Goal: Transaction & Acquisition: Purchase product/service

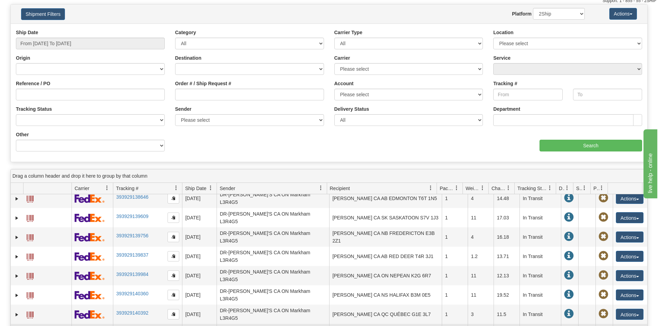
scroll to position [71, 0]
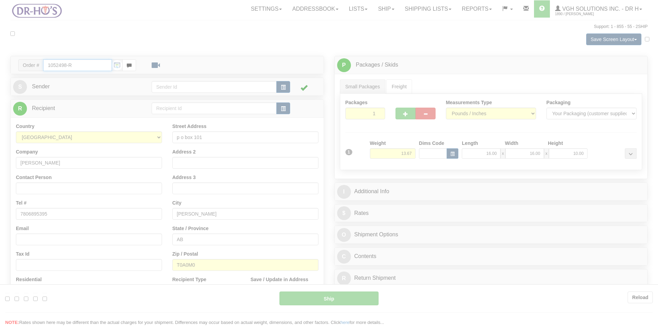
type input "20"
type input "09:00"
type input "16:00"
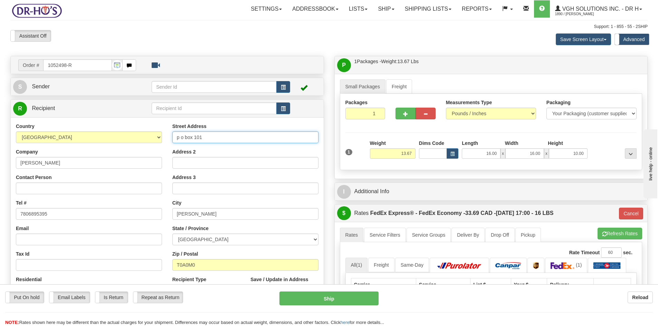
drag, startPoint x: 204, startPoint y: 139, endPoint x: 128, endPoint y: 143, distance: 76.4
click at [128, 143] on div "Country [GEOGRAPHIC_DATA] [GEOGRAPHIC_DATA] [GEOGRAPHIC_DATA] [GEOGRAPHIC_DATA]…" at bounding box center [167, 216] width 313 height 186
paste input "Township [STREET_ADDRESS]"
type input "Township [STREET_ADDRESS]"
click at [184, 165] on input "Address 2" at bounding box center [245, 163] width 146 height 12
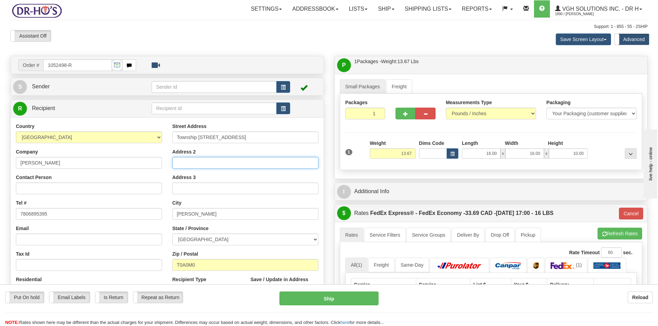
paste input "SW 10-64-17-W4 (Land Description)"
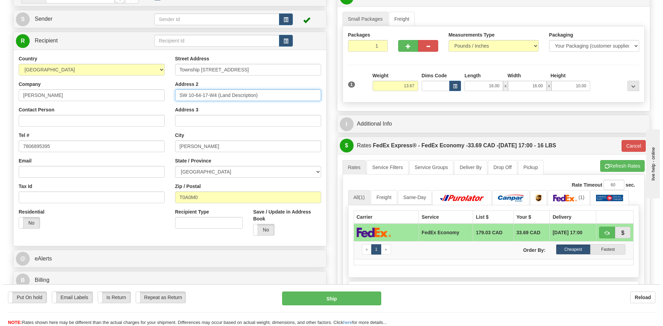
scroll to position [69, 0]
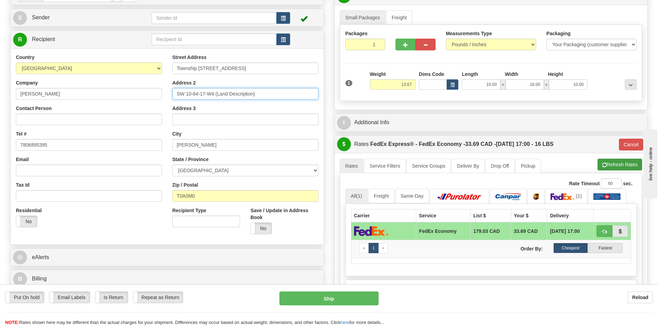
type input "SW 10-64-17-W4 (Land Description)"
click at [614, 164] on button "Refresh Rates" at bounding box center [619, 165] width 45 height 12
type input "20"
click at [330, 299] on button "Ship" at bounding box center [328, 299] width 99 height 14
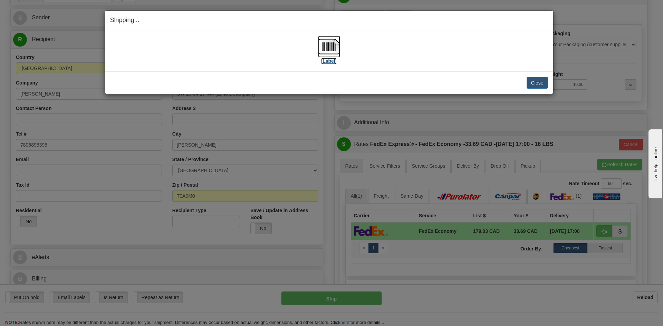
click at [329, 49] on img at bounding box center [329, 47] width 22 height 22
click at [540, 85] on button "Close" at bounding box center [537, 83] width 21 height 12
click at [536, 81] on button "Close" at bounding box center [537, 83] width 21 height 12
click at [536, 82] on button "Close" at bounding box center [537, 83] width 21 height 12
